Goal: Register for event/course: Register for event/course

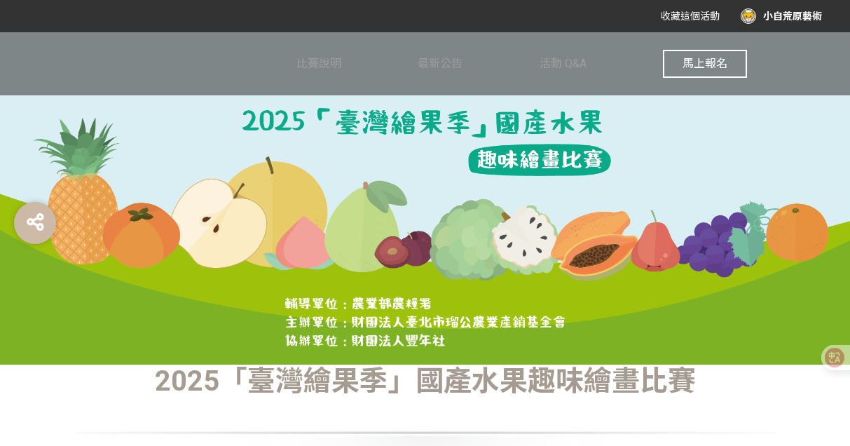
click at [709, 69] on span "馬上報名" at bounding box center [704, 63] width 45 height 13
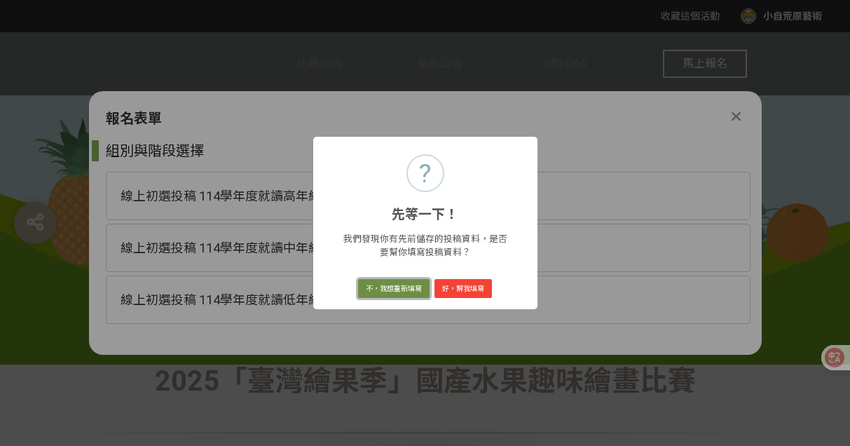
click at [413, 287] on button "不，我想重新填寫" at bounding box center [393, 289] width 71 height 20
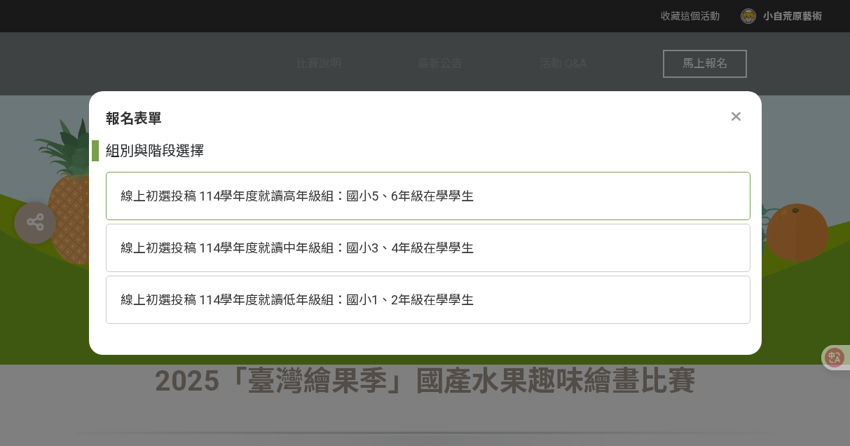
click at [429, 198] on span "線上初選投稿 114學年度就讀高年級組：國小5、6年級在學學生" at bounding box center [296, 195] width 353 height 15
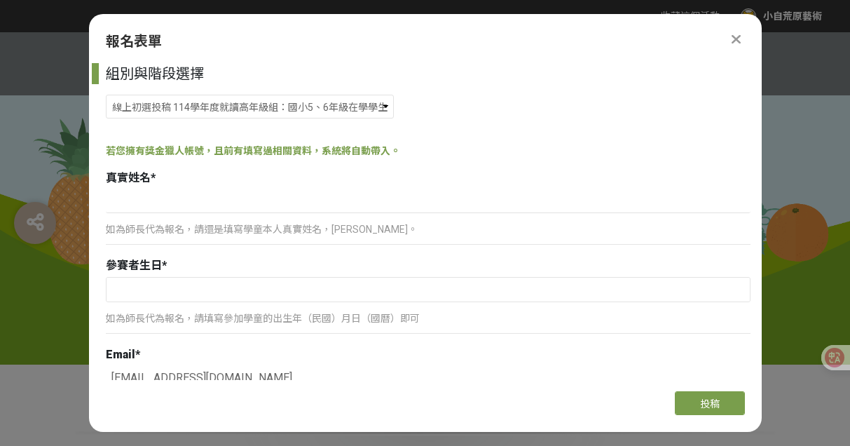
scroll to position [25, 0]
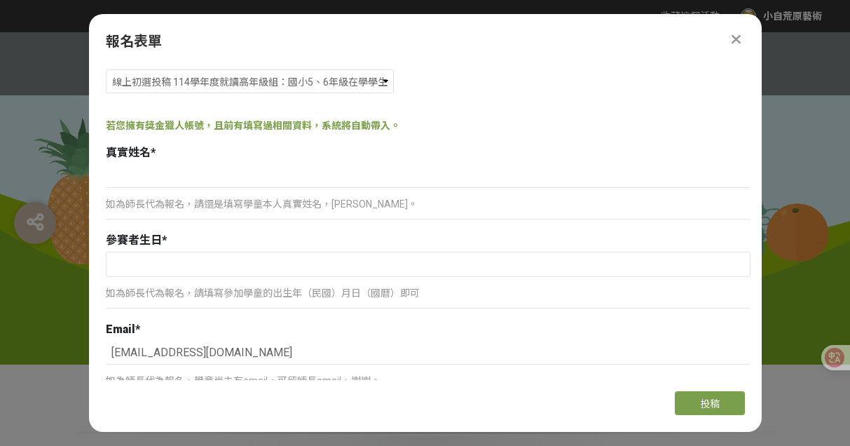
click at [336, 205] on p "如為師長代為報名，請還是填寫學童本人真實姓名，[PERSON_NAME]。" at bounding box center [428, 204] width 644 height 15
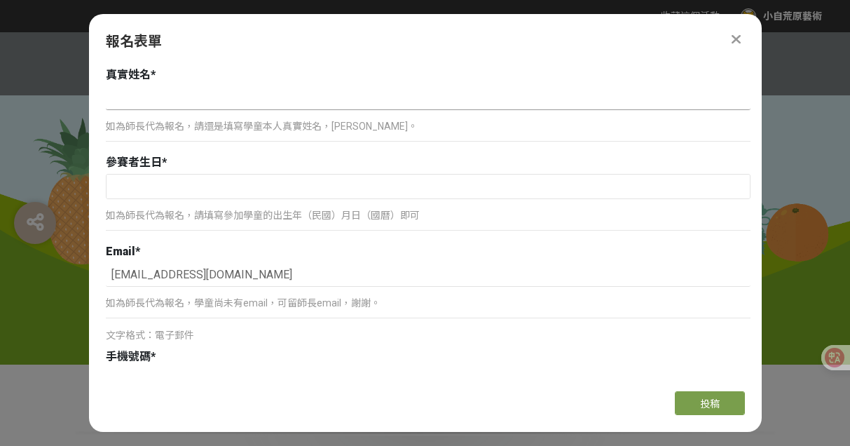
scroll to position [97, 0]
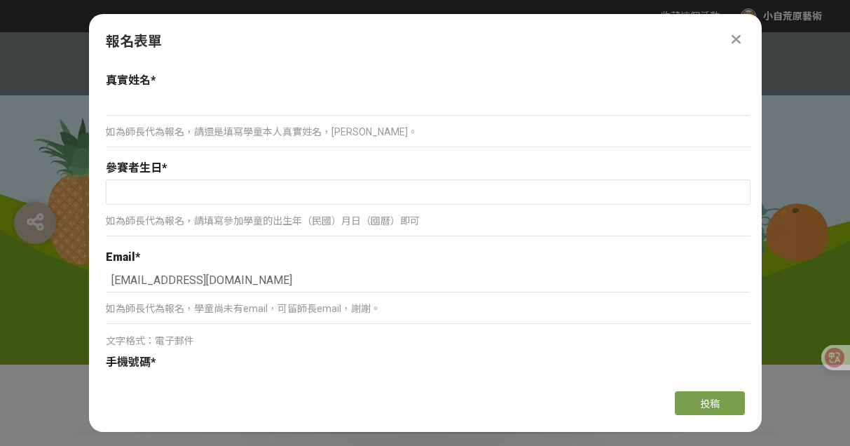
click at [156, 90] on div "真實姓名 * 如為師長代為報名，請還是填寫學童本人真實姓名，[PERSON_NAME]。" at bounding box center [428, 113] width 644 height 82
click at [148, 100] on input at bounding box center [428, 104] width 644 height 24
type input "逢苡樂"
click at [160, 193] on input "text" at bounding box center [427, 192] width 643 height 24
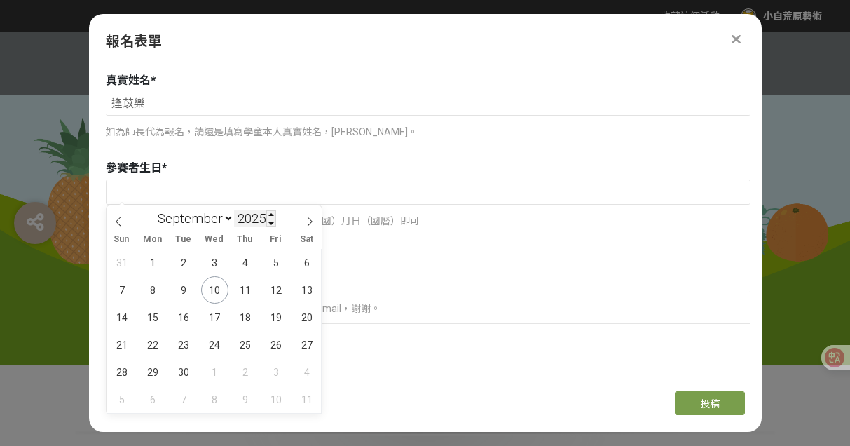
click at [255, 220] on input "2025" at bounding box center [255, 218] width 42 height 16
click at [264, 218] on input "2025" at bounding box center [255, 218] width 42 height 16
type input "20"
type input "2014"
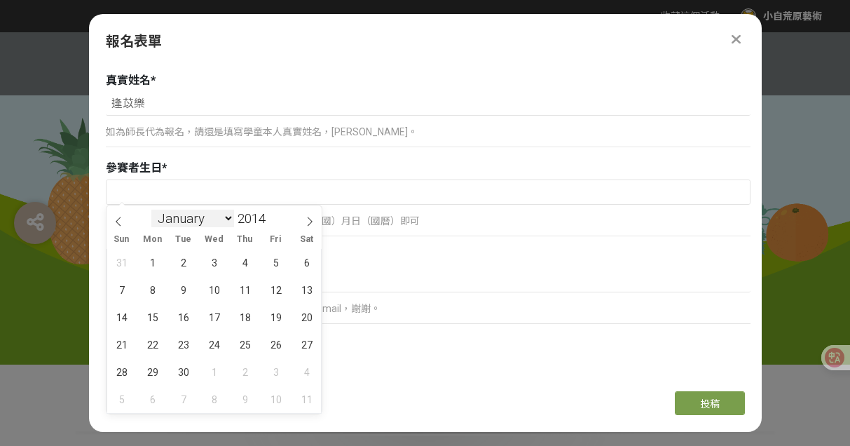
click at [205, 219] on select "January February March April May June July August September October November De…" at bounding box center [192, 218] width 83 height 18
click at [206, 215] on select "January February March April May June July August September October November De…" at bounding box center [192, 218] width 83 height 18
select select "1"
click at [151, 209] on select "January February March April May June July August September October November De…" at bounding box center [192, 218] width 83 height 18
click at [216, 292] on span "5" at bounding box center [214, 289] width 27 height 27
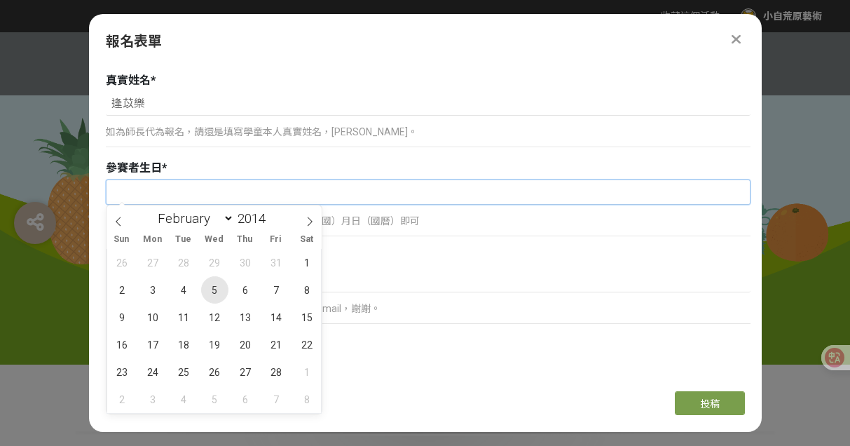
type input "[DATE]"
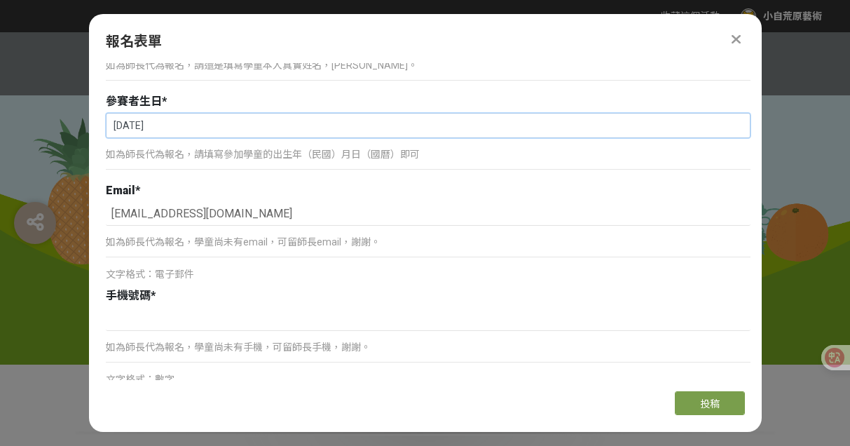
scroll to position [294, 0]
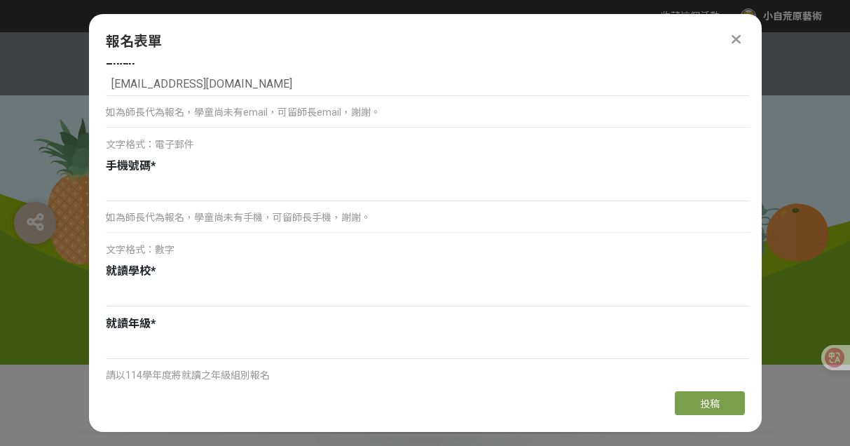
click at [240, 214] on p "如為師長代為報名，學童尚未有手機，可留師長手機，謝謝。" at bounding box center [428, 217] width 644 height 15
click at [226, 190] on input at bounding box center [428, 189] width 644 height 24
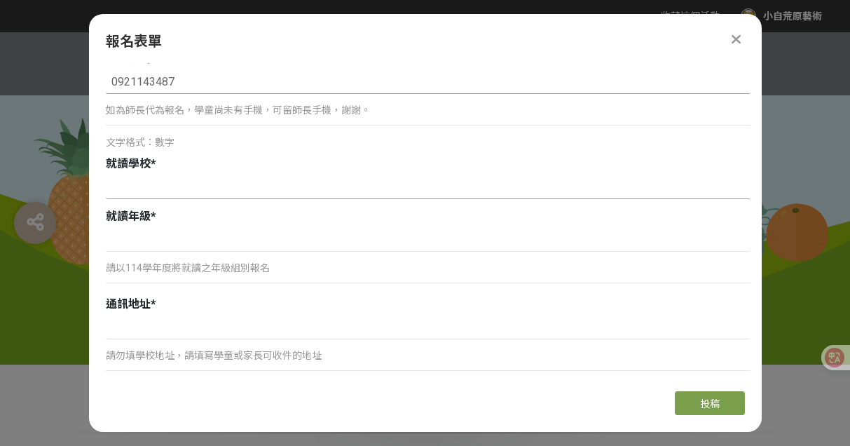
type input "0921143487"
click at [199, 190] on input at bounding box center [428, 187] width 644 height 24
type input "[PERSON_NAME]小"
click at [181, 244] on input at bounding box center [428, 240] width 644 height 24
type input "六年級"
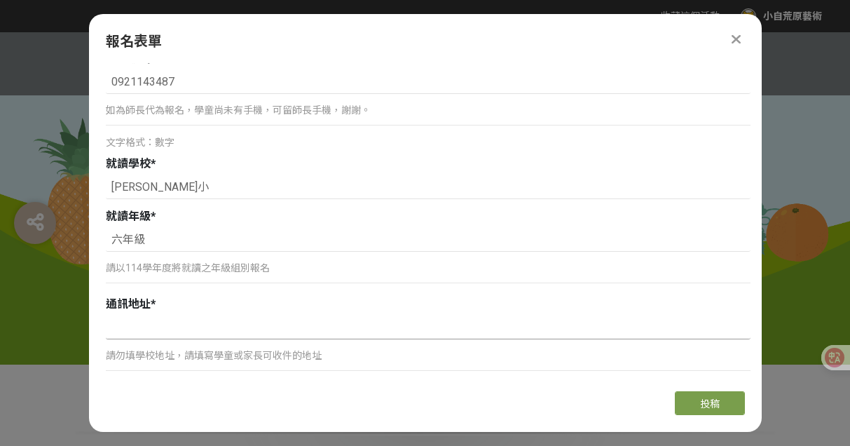
click at [173, 327] on input at bounding box center [428, 327] width 644 height 24
click at [331, 338] on input at bounding box center [428, 327] width 644 height 24
click at [319, 326] on input at bounding box center [428, 327] width 644 height 24
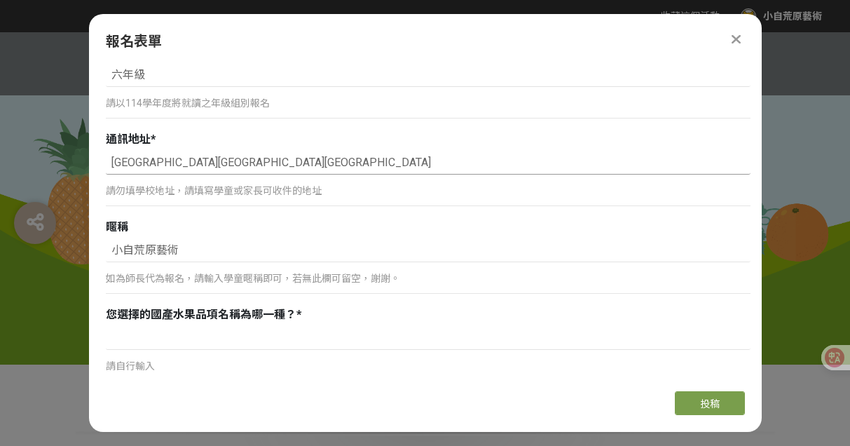
scroll to position [558, 0]
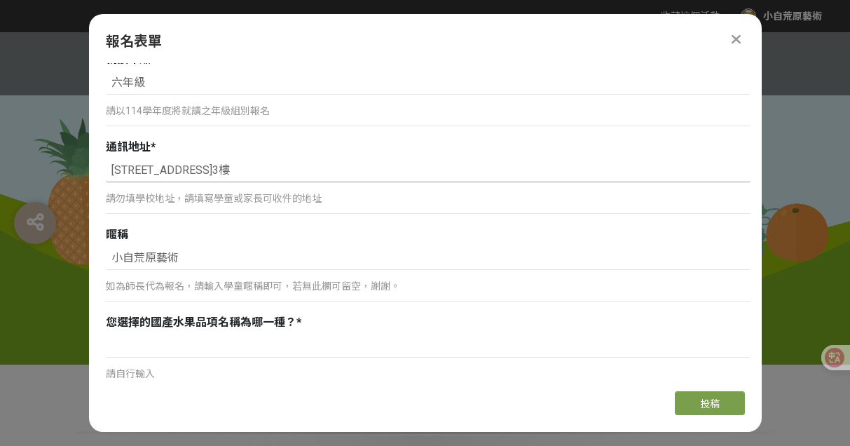
type input "[STREET_ADDRESS]3樓"
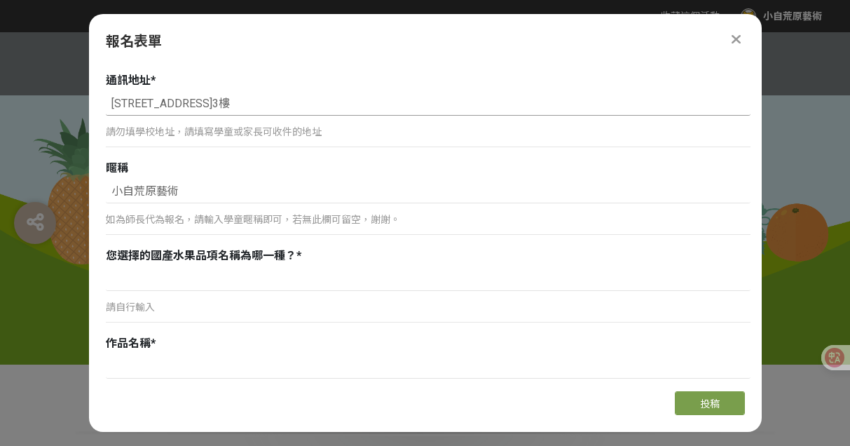
scroll to position [705, 0]
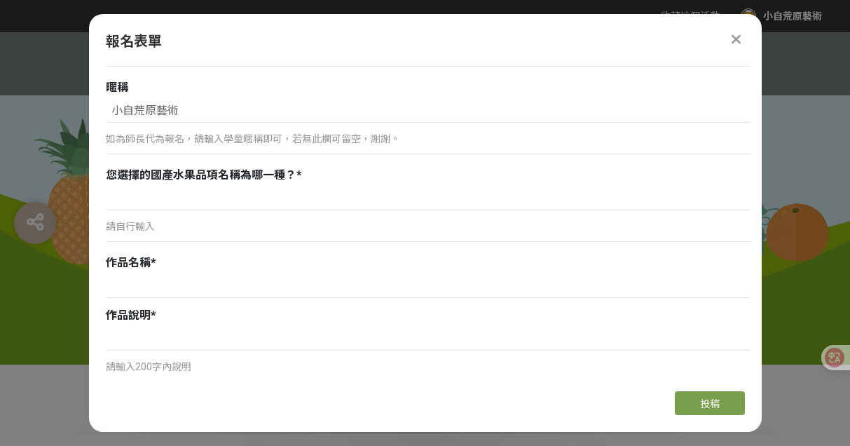
click at [155, 221] on p "請自行輸入" at bounding box center [428, 226] width 644 height 15
click at [139, 228] on p "請自行輸入" at bounding box center [428, 226] width 644 height 15
click at [138, 195] on input at bounding box center [428, 198] width 644 height 24
type input "葡萄"
click at [140, 279] on input at bounding box center [428, 286] width 644 height 24
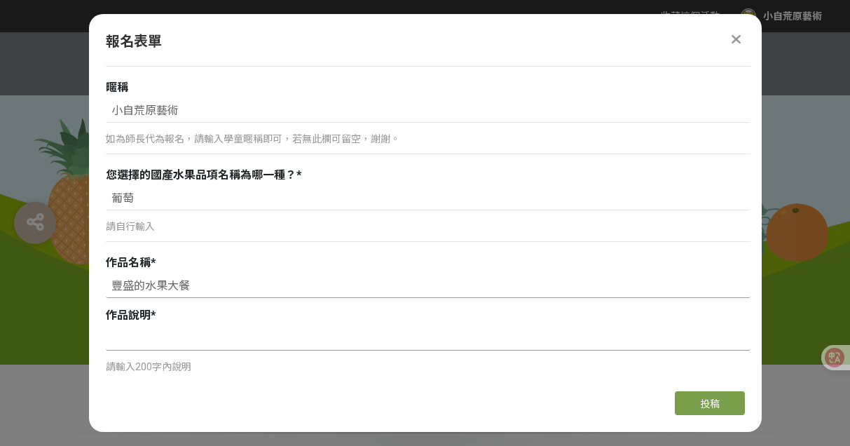
type input "豐盛的水果大餐"
click at [198, 337] on input at bounding box center [428, 338] width 644 height 24
paste input "我的作品想表現台灣水果的美味。常常在餐桌上看到一盤滿滿的水果，就會讓我食指大動，忍不住想趕快品嚐。五顏六色的水果不但好看，吃起來更是香甜多汁。飯後能吃上一盤水…"
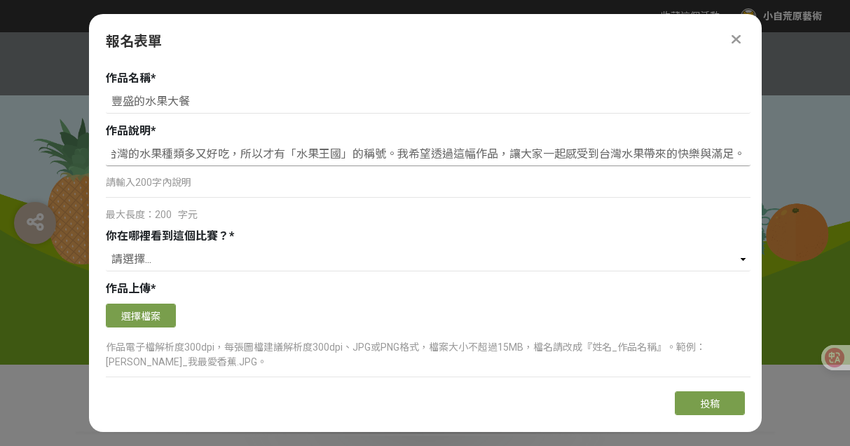
scroll to position [915, 0]
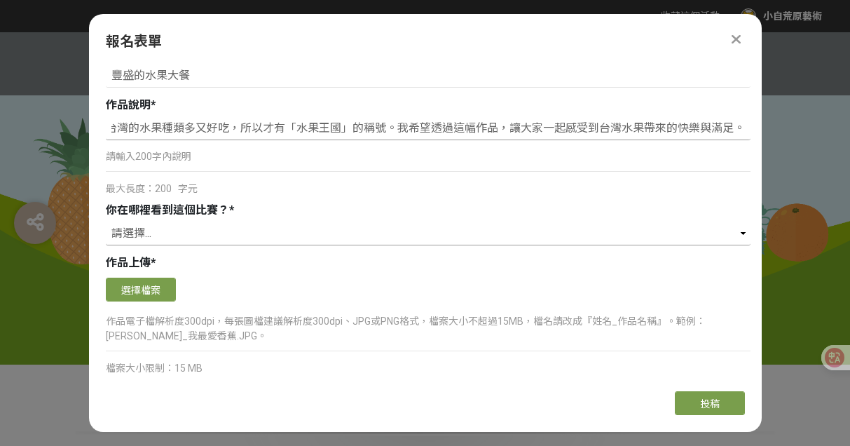
type input "我的作品想表現台灣水果的美味。常常在餐桌上看到一盤滿滿的水果，就會讓我食指大動，忍不住想趕快品嚐。五顏六色的水果不但好看，吃起來更是香甜多汁。飯後能吃上一盤水…"
click at [139, 230] on select "請選擇... 獎金獵人網站 Facebook / Instagram 校園講座 / 老師系上推薦 電子郵件 海報 其他" at bounding box center [428, 233] width 644 height 24
select select "cms:formUnit:otherOption:1c6aa435468943dbf3f7d33fd92051b2"
click at [106, 221] on select "請選擇... 獎金獵人網站 Facebook / Instagram 校園講座 / 老師系上推薦 電子郵件 海報 其他" at bounding box center [428, 233] width 644 height 24
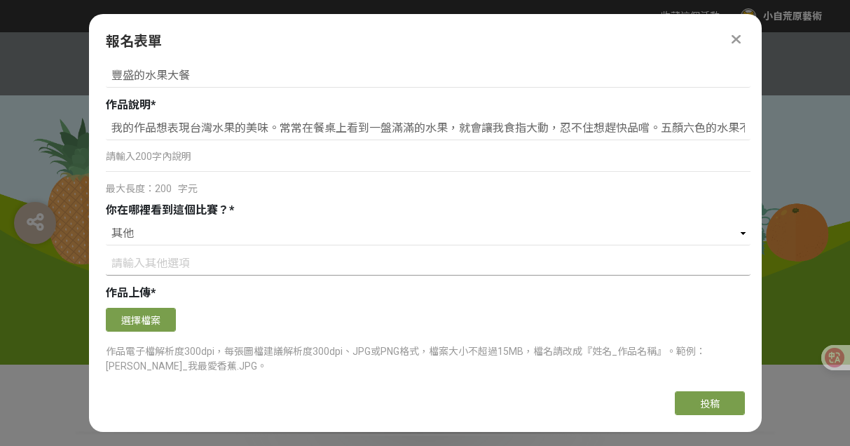
click at [171, 259] on input at bounding box center [428, 263] width 644 height 24
type input "畫室老師"
drag, startPoint x: 142, startPoint y: 347, endPoint x: 145, endPoint y: 326, distance: 21.3
click at [145, 326] on button "選擇檔案" at bounding box center [141, 320] width 70 height 24
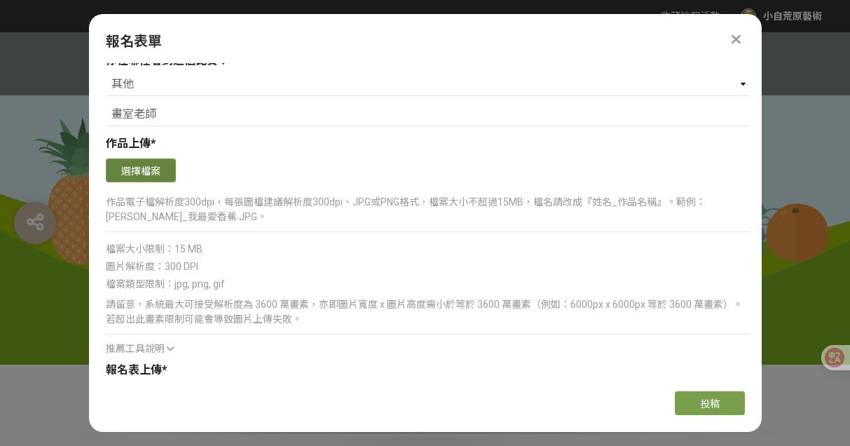
click at [154, 167] on button "選擇檔案" at bounding box center [141, 170] width 70 height 24
click at [162, 171] on button "選擇檔案" at bounding box center [141, 170] width 70 height 24
click at [160, 163] on button "選擇檔案" at bounding box center [141, 170] width 70 height 24
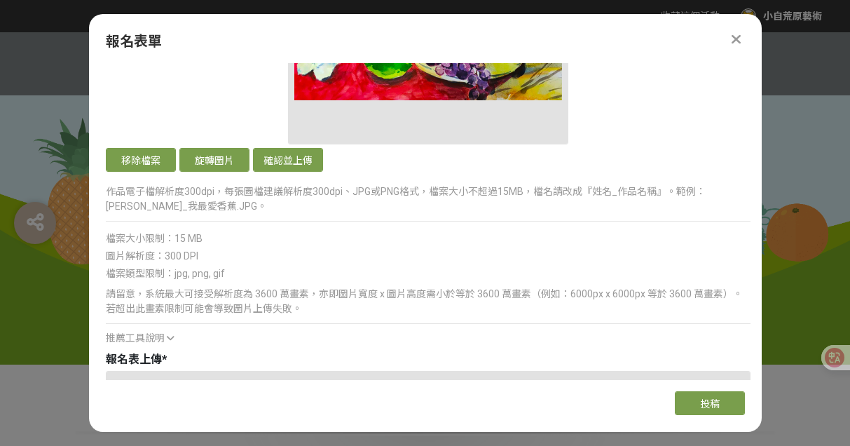
scroll to position [1372, 0]
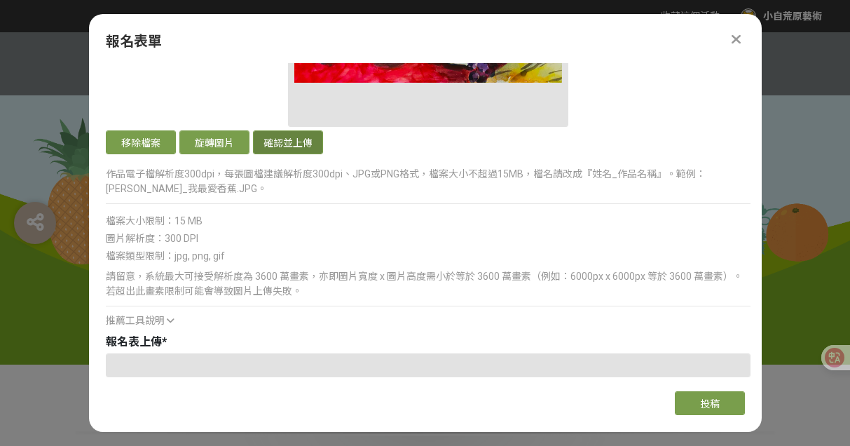
click at [282, 135] on button "確認並上傳" at bounding box center [288, 142] width 70 height 24
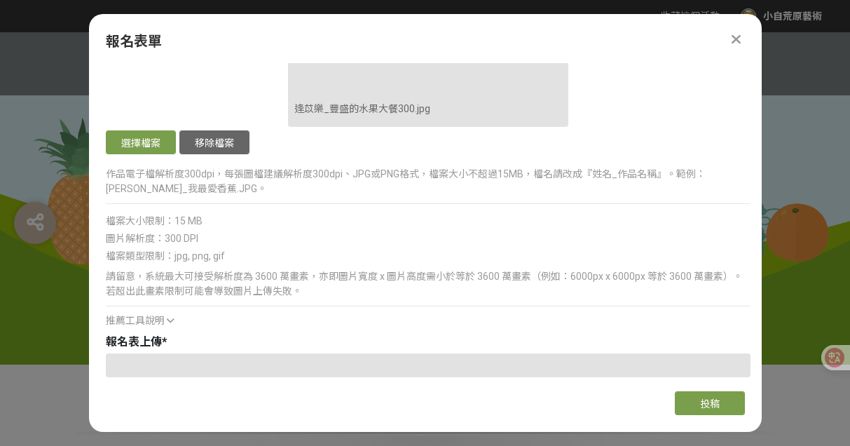
scroll to position [1503, 0]
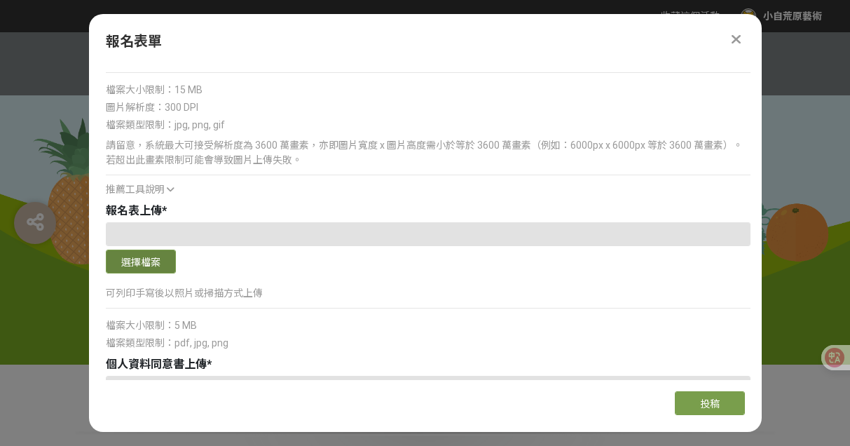
click at [156, 256] on button "選擇檔案" at bounding box center [141, 261] width 70 height 24
click at [164, 264] on button "選擇檔案" at bounding box center [141, 261] width 70 height 24
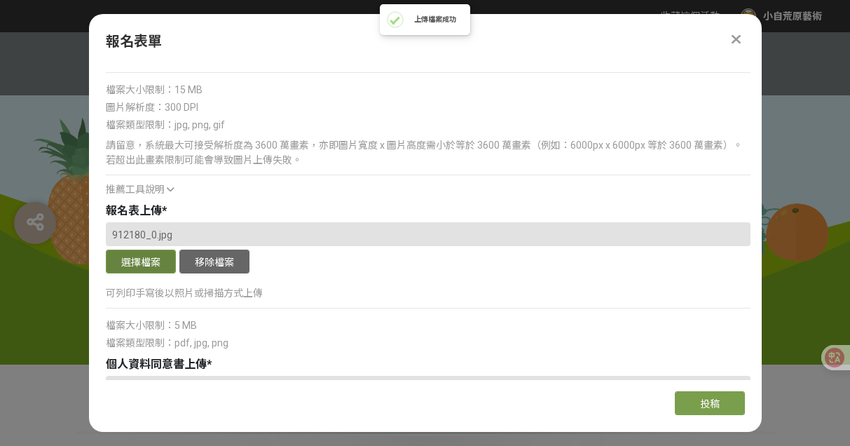
click at [161, 263] on button "選擇檔案" at bounding box center [141, 261] width 70 height 24
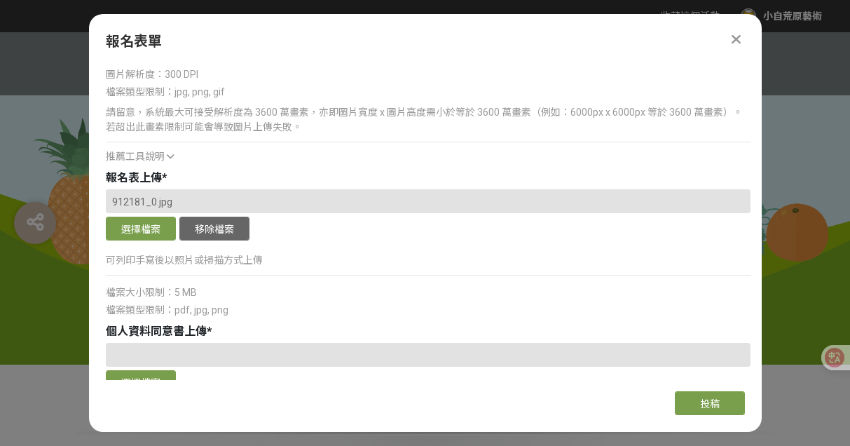
scroll to position [1591, 0]
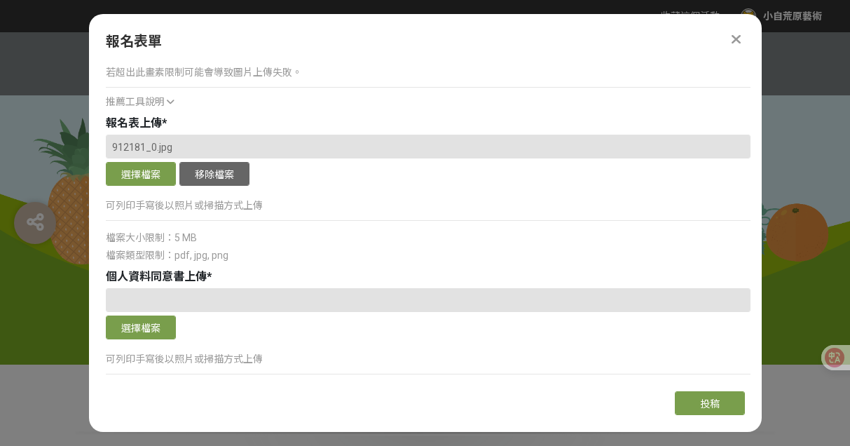
click at [171, 97] on icon at bounding box center [171, 102] width 8 height 10
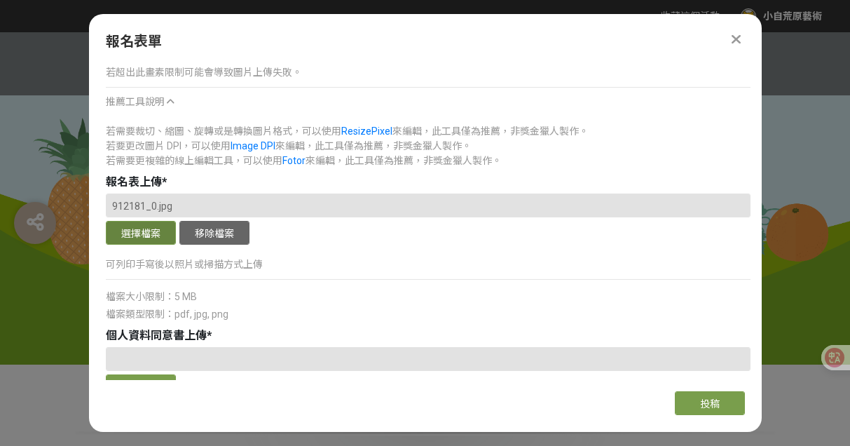
click at [137, 236] on button "選擇檔案" at bounding box center [141, 233] width 70 height 24
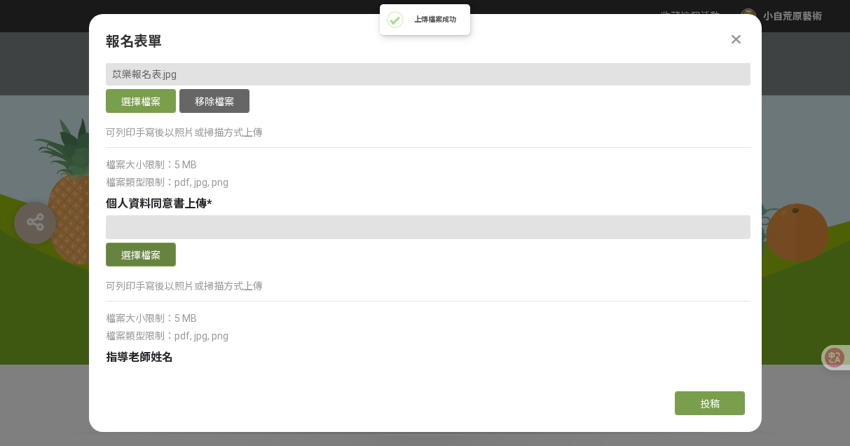
click at [149, 245] on button "選擇檔案" at bounding box center [141, 254] width 70 height 24
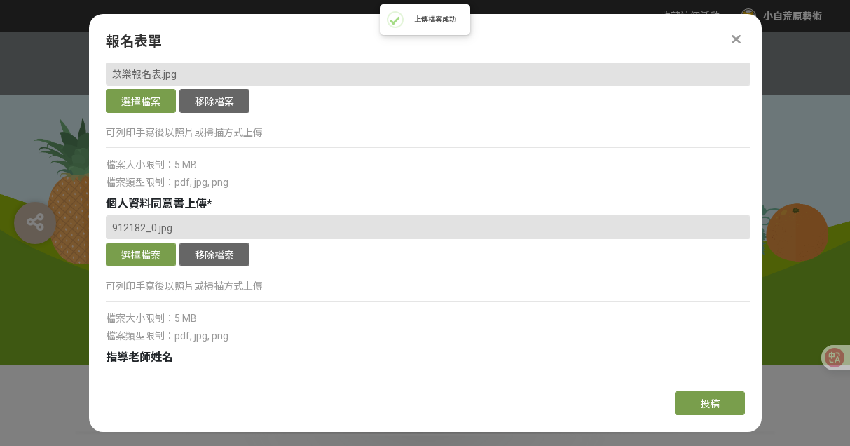
scroll to position [1844, 0]
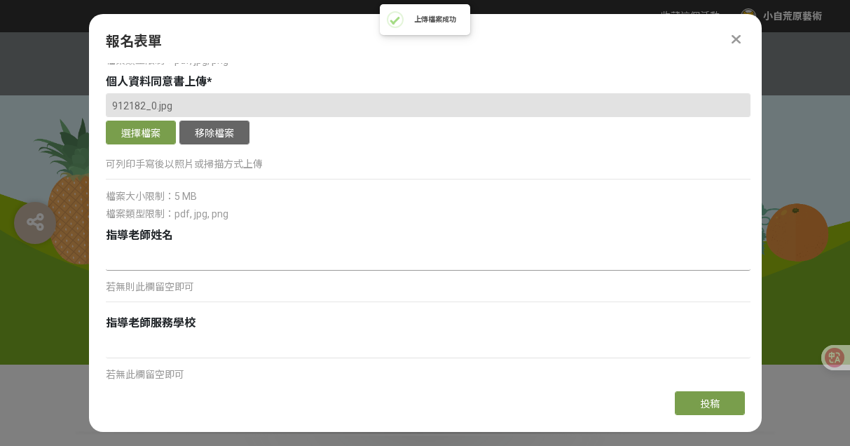
click at [178, 256] on input at bounding box center [428, 259] width 644 height 24
type input "[PERSON_NAME]"
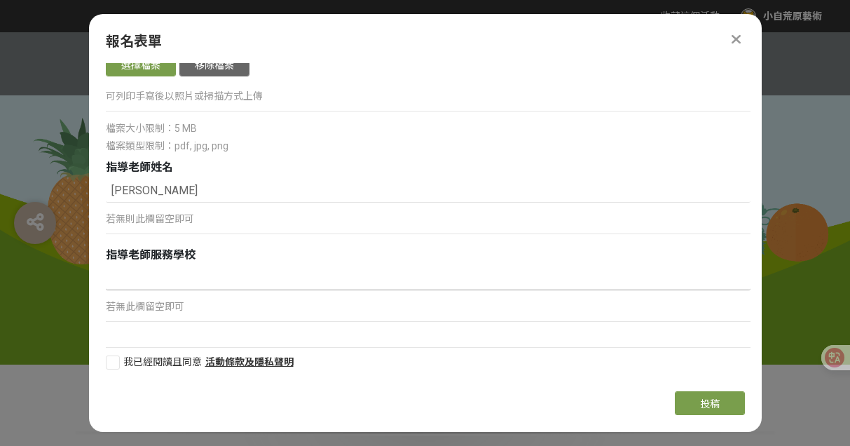
click at [191, 275] on input at bounding box center [428, 278] width 644 height 24
type input "小自荒原 畫室"
click at [111, 366] on div at bounding box center [113, 362] width 14 height 14
checkbox input "true"
click at [702, 406] on span "投稿" at bounding box center [710, 403] width 20 height 11
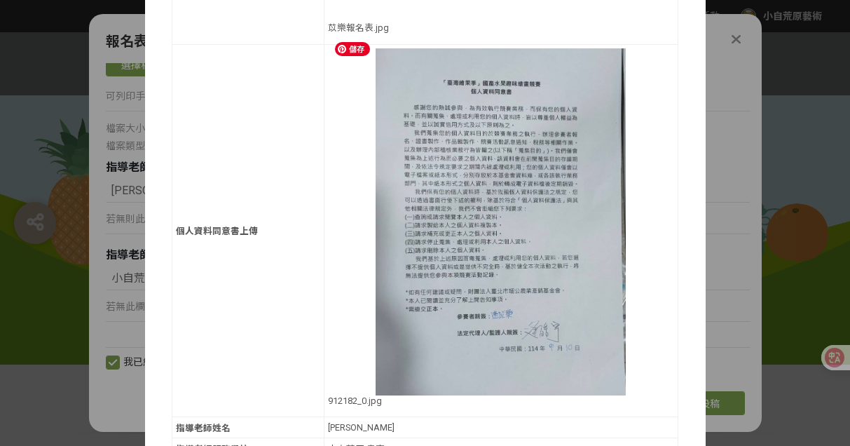
scroll to position [1227, 0]
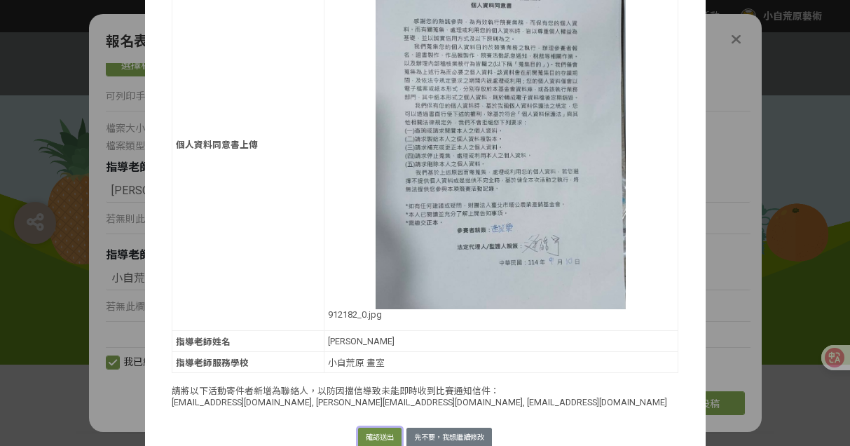
click at [382, 427] on button "確認送出" at bounding box center [379, 437] width 43 height 20
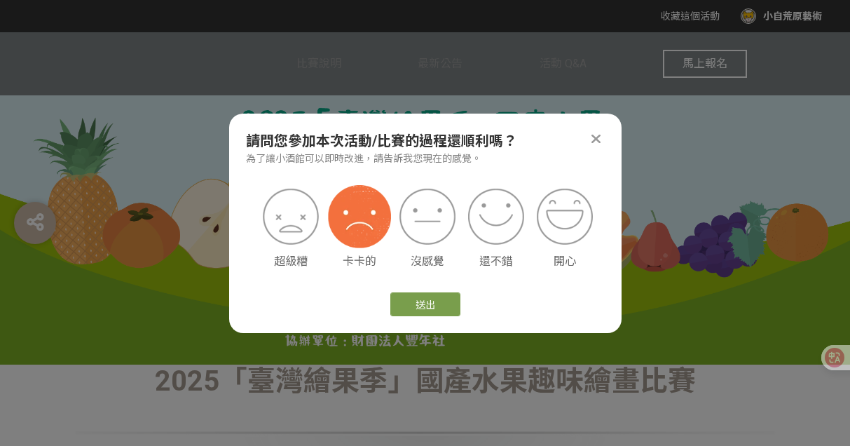
click at [361, 210] on img at bounding box center [359, 216] width 63 height 63
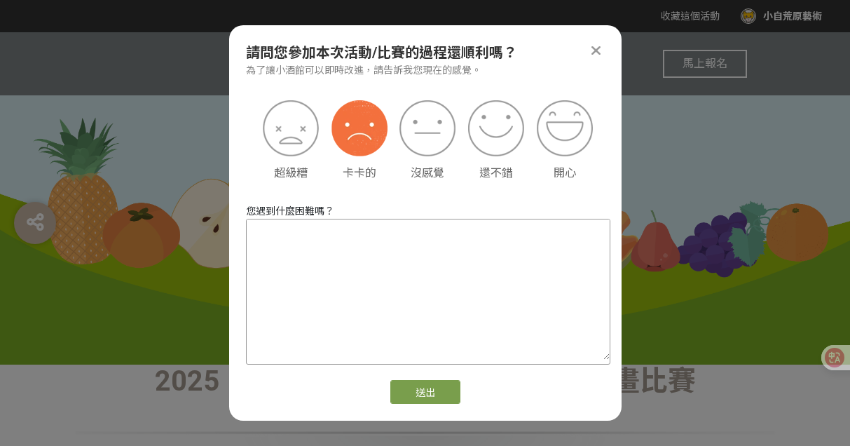
click at [425, 227] on textarea at bounding box center [428, 289] width 363 height 140
type textarea "很"
type textarea "報"
click at [422, 133] on img at bounding box center [427, 128] width 63 height 63
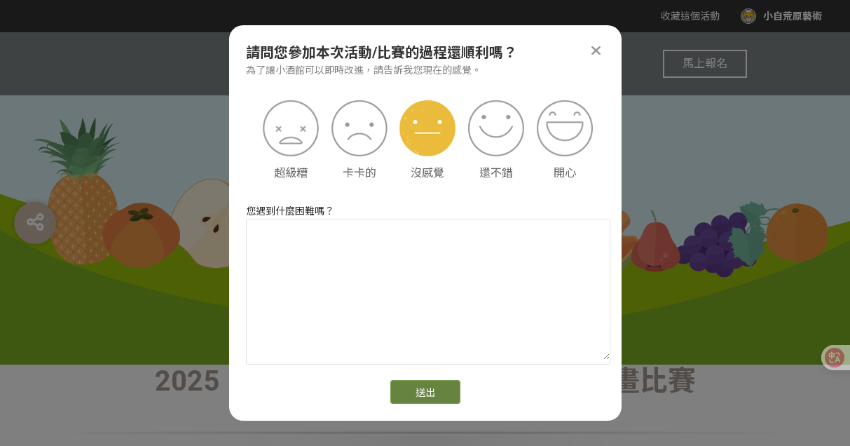
click at [420, 387] on button "送出" at bounding box center [425, 392] width 70 height 24
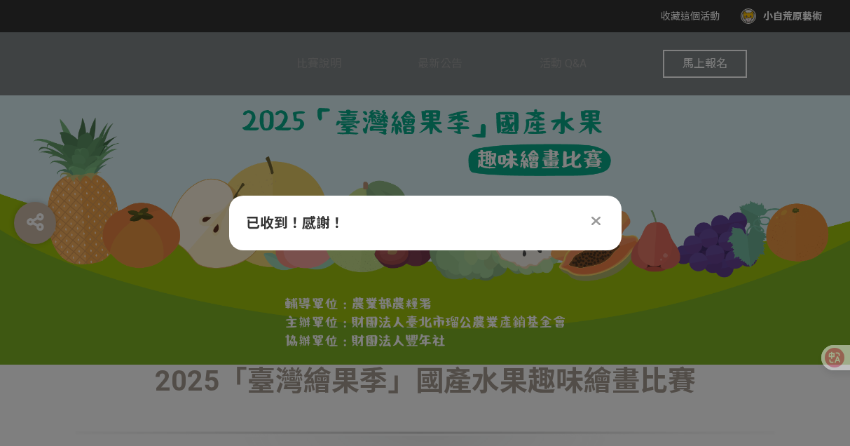
click at [598, 221] on icon at bounding box center [595, 221] width 9 height 14
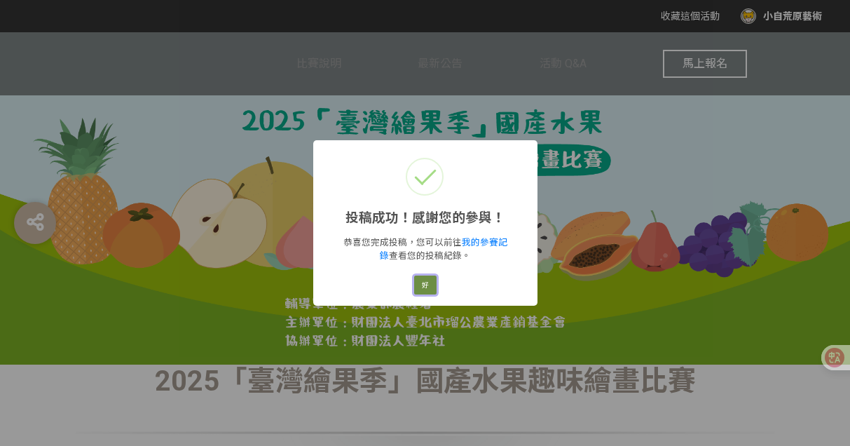
click at [426, 280] on button "好" at bounding box center [425, 285] width 22 height 20
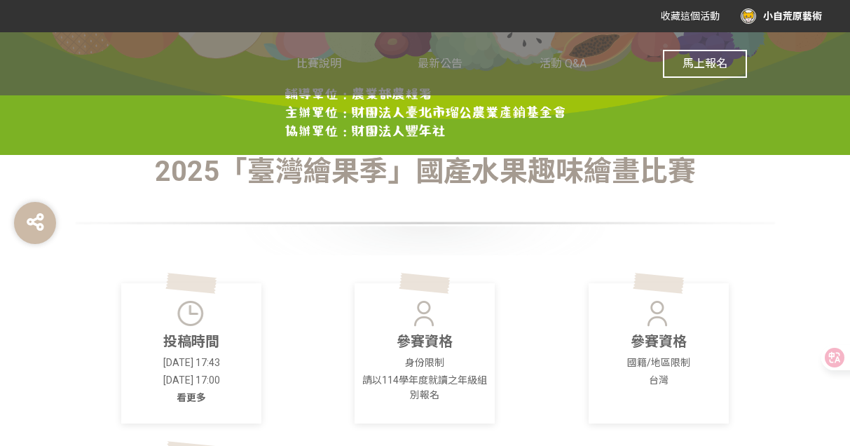
scroll to position [384, 0]
